Goal: Navigation & Orientation: Go to known website

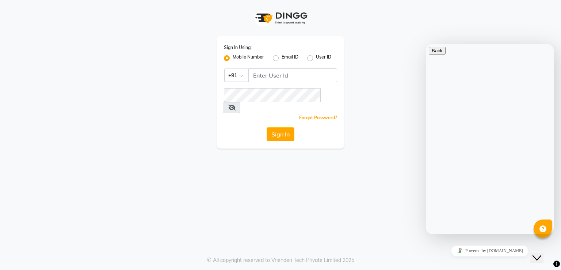
click at [291, 67] on div "Sign In Using: Mobile Number Email ID User ID Country Code × +91 Remember me Fo…" at bounding box center [281, 92] width 128 height 112
click at [420, 8] on div "Sign In Using: Mobile Number Email ID User ID Country Code × +91 Remember me Fo…" at bounding box center [280, 74] width 417 height 148
click at [229, 127] on div "Sign In" at bounding box center [280, 134] width 113 height 14
click at [273, 71] on input "Username" at bounding box center [292, 75] width 89 height 14
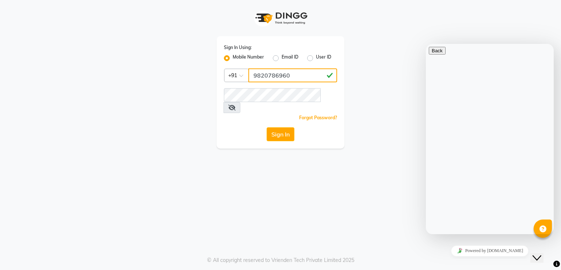
type input "9820786960"
click at [236, 105] on icon at bounding box center [231, 108] width 7 height 6
click at [282, 128] on button "Sign In" at bounding box center [281, 134] width 28 height 14
